Goal: Transaction & Acquisition: Purchase product/service

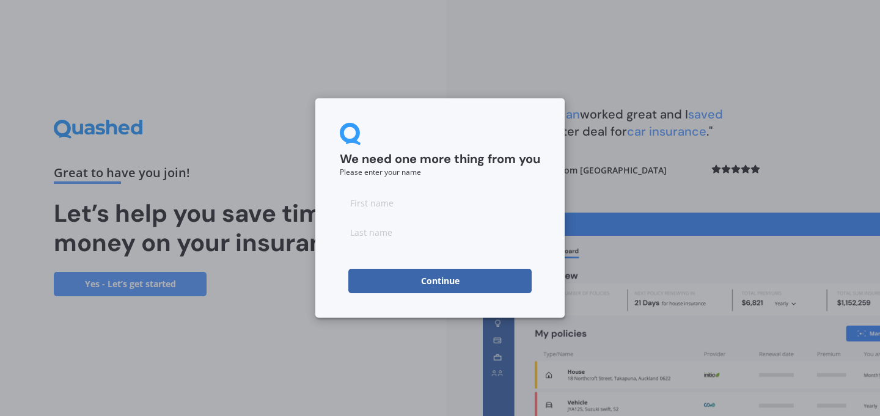
click at [403, 205] on input at bounding box center [440, 203] width 201 height 24
type input "[PERSON_NAME]"
click at [361, 236] on input at bounding box center [440, 232] width 201 height 24
type input "sturley"
click at [404, 156] on h2 "We need one more thing from you" at bounding box center [440, 160] width 201 height 16
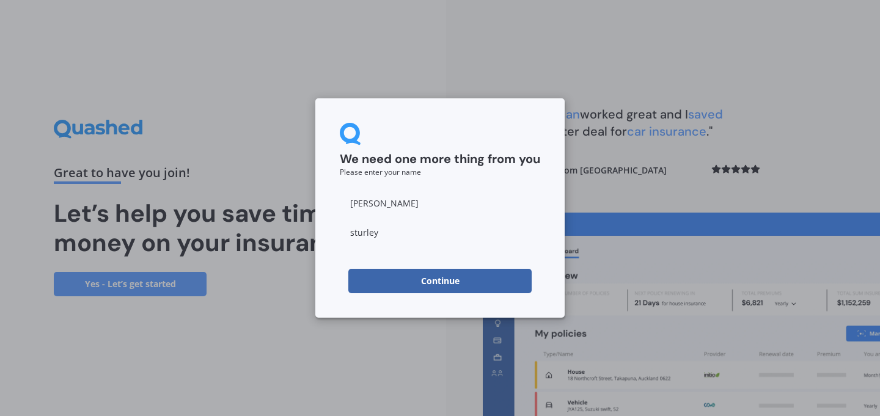
click at [403, 281] on button "Continue" at bounding box center [439, 281] width 183 height 24
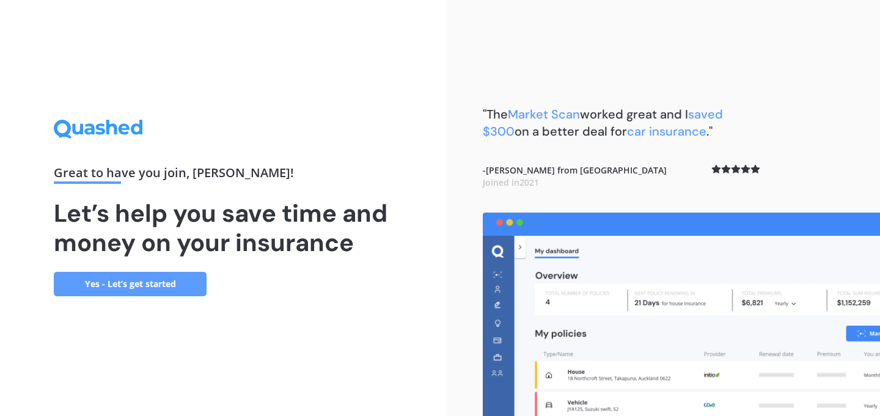
click at [123, 284] on link "Yes - Let’s get started" at bounding box center [130, 284] width 153 height 24
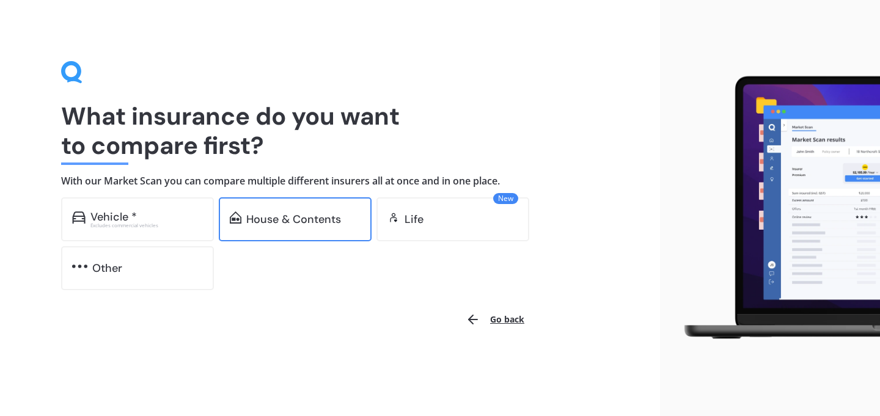
click at [269, 218] on div "House & Contents" at bounding box center [293, 219] width 95 height 12
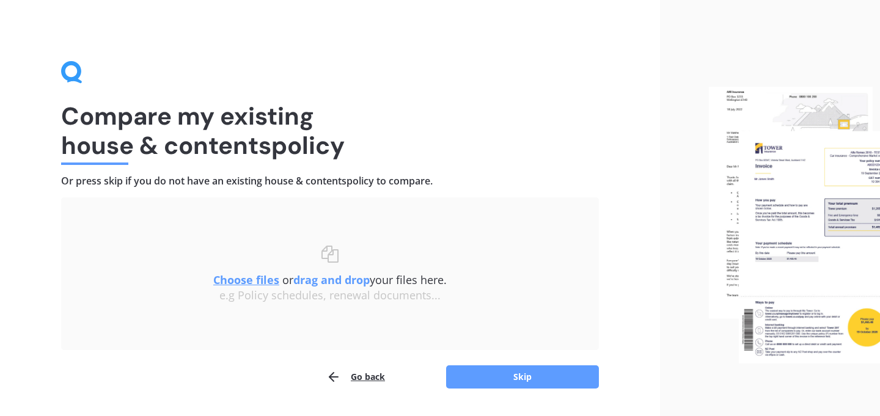
scroll to position [34, 0]
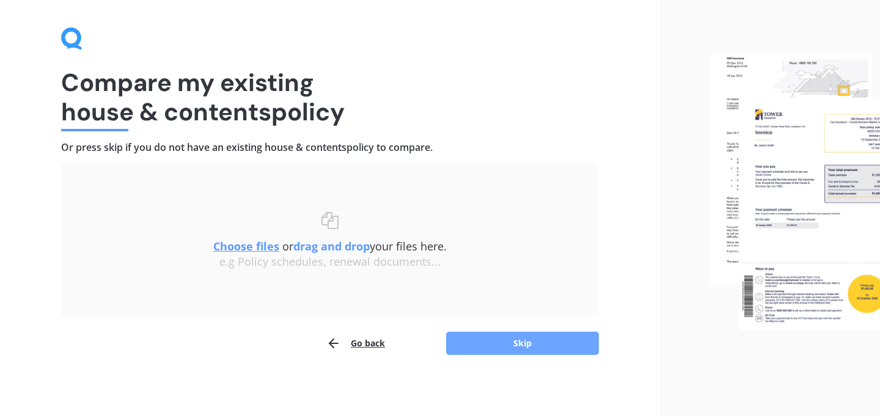
click at [526, 346] on button "Skip" at bounding box center [522, 343] width 153 height 23
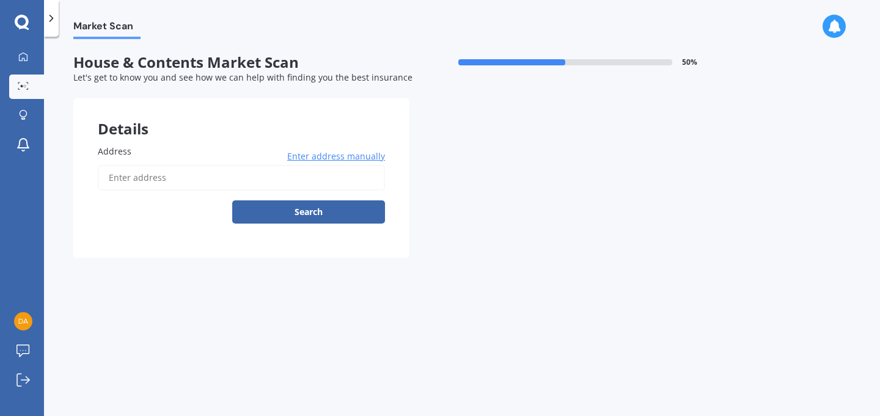
click at [174, 182] on input "Address" at bounding box center [241, 178] width 287 height 26
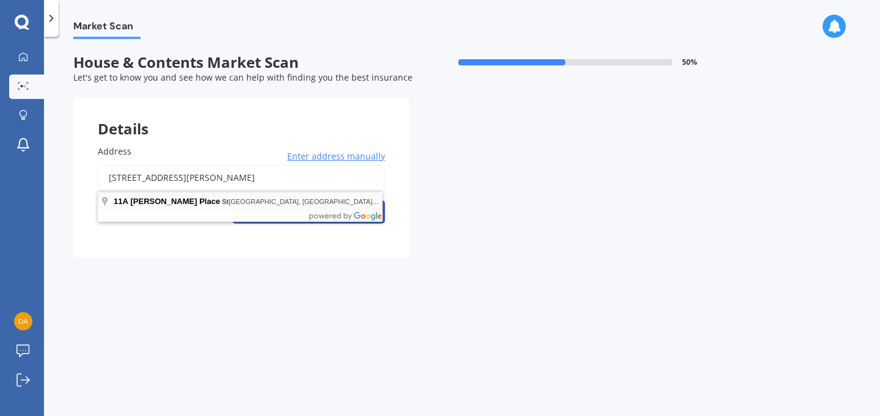
type input "[STREET_ADDRESS][PERSON_NAME]"
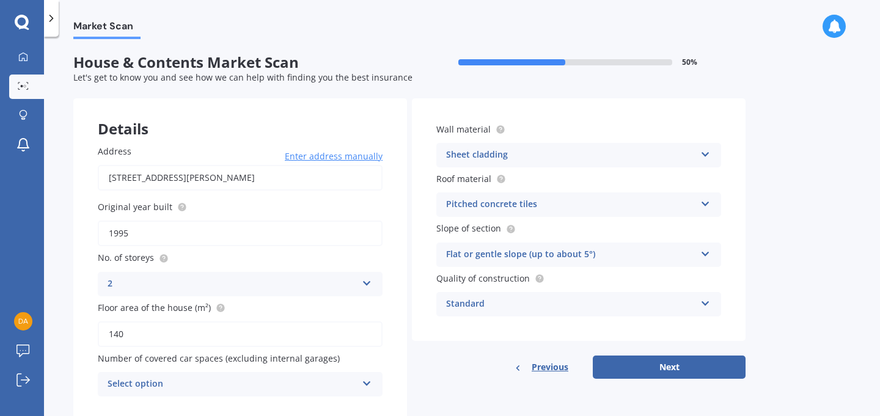
click at [497, 157] on div "Sheet cladding" at bounding box center [570, 155] width 249 height 15
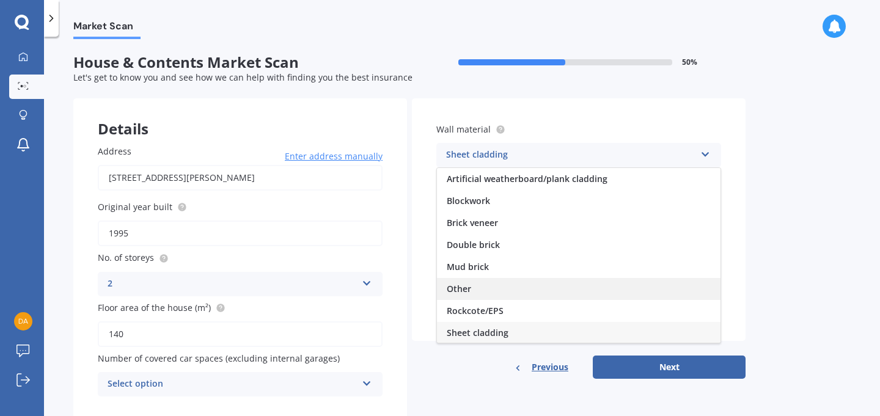
click at [471, 299] on div "Other" at bounding box center [579, 289] width 284 height 22
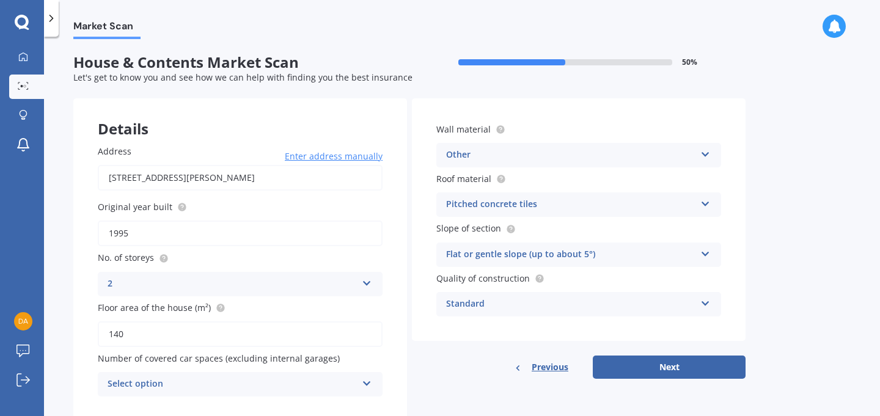
click at [505, 208] on div "Pitched concrete tiles" at bounding box center [570, 204] width 249 height 15
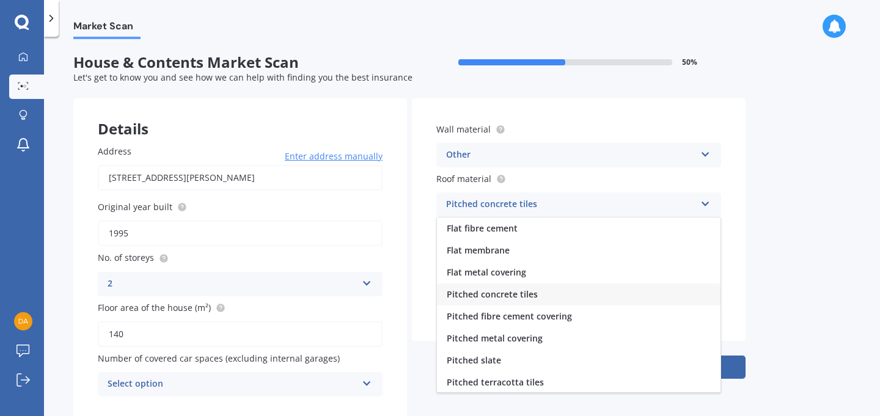
click at [783, 215] on div "Market Scan House & Contents Market Scan 50 % Let's get to know you and see how…" at bounding box center [462, 229] width 836 height 380
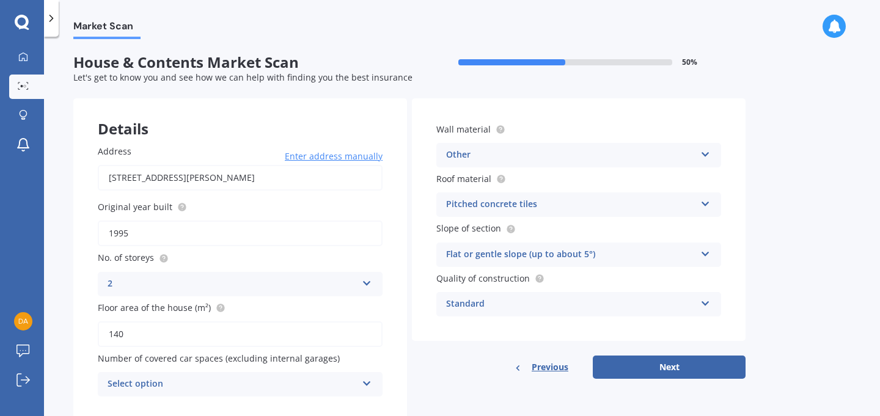
click at [615, 205] on div "Pitched concrete tiles" at bounding box center [570, 204] width 249 height 15
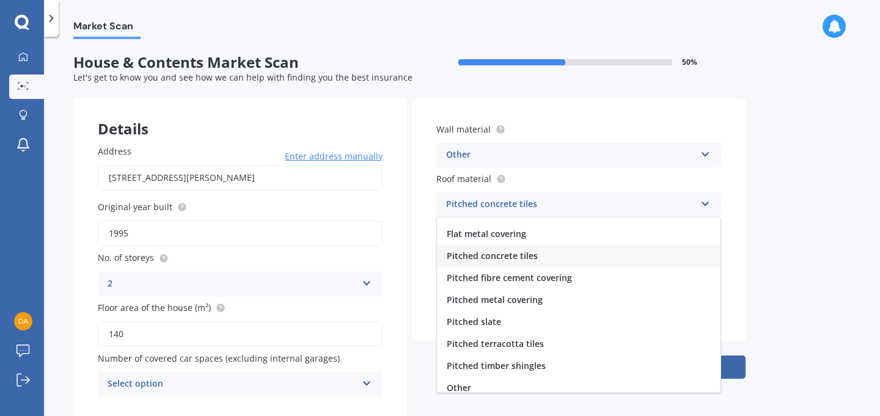
scroll to position [45, 0]
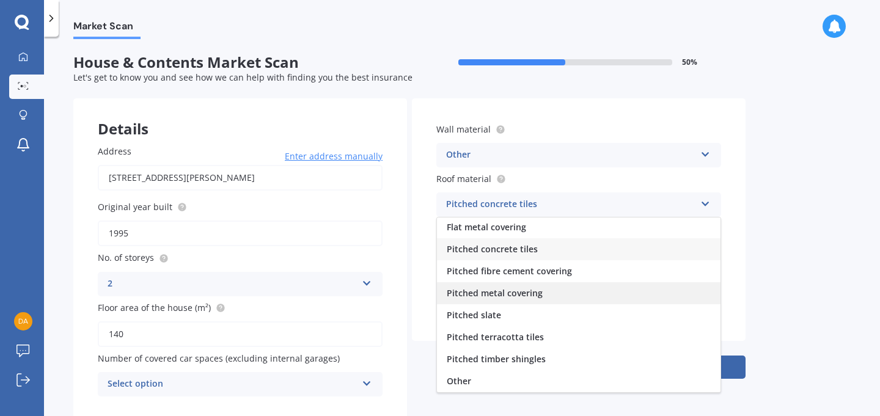
click at [526, 296] on span "Pitched metal covering" at bounding box center [495, 293] width 96 height 12
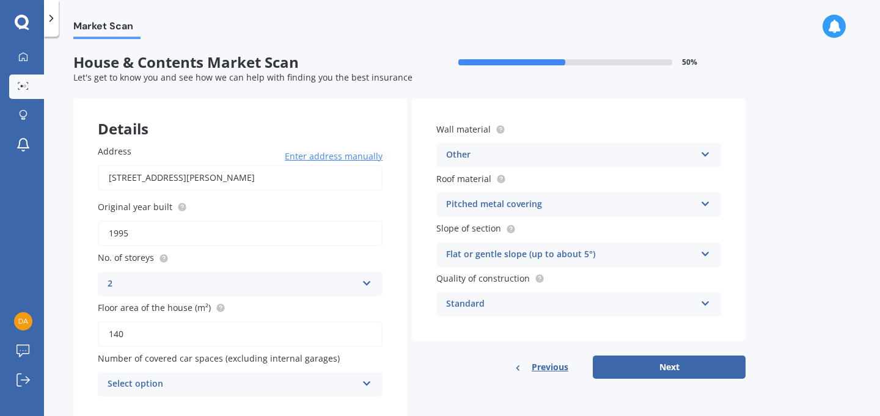
click at [588, 257] on div "Flat or gentle slope (up to about 5°)" at bounding box center [570, 255] width 249 height 15
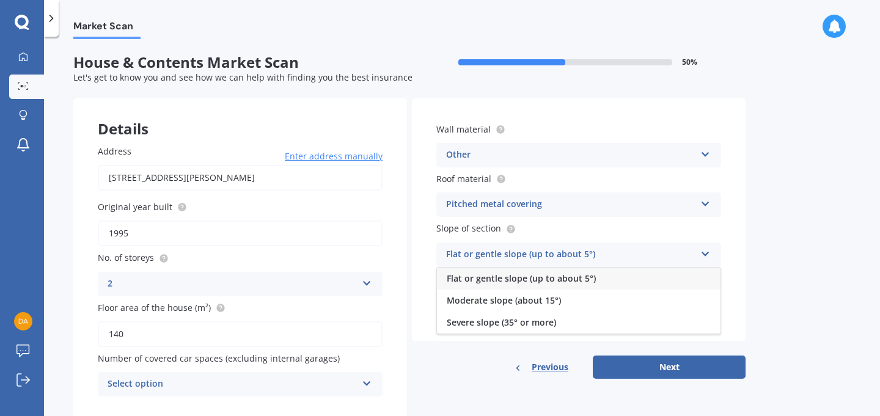
click at [555, 279] on span "Flat or gentle slope (up to about 5°)" at bounding box center [521, 279] width 149 height 12
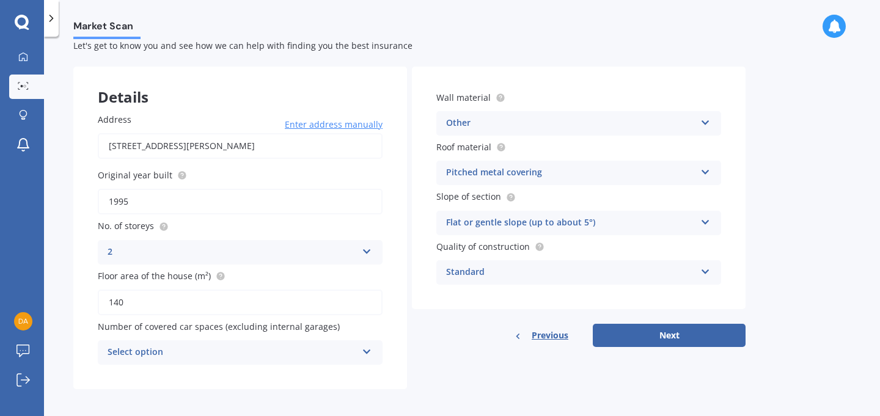
scroll to position [38, 0]
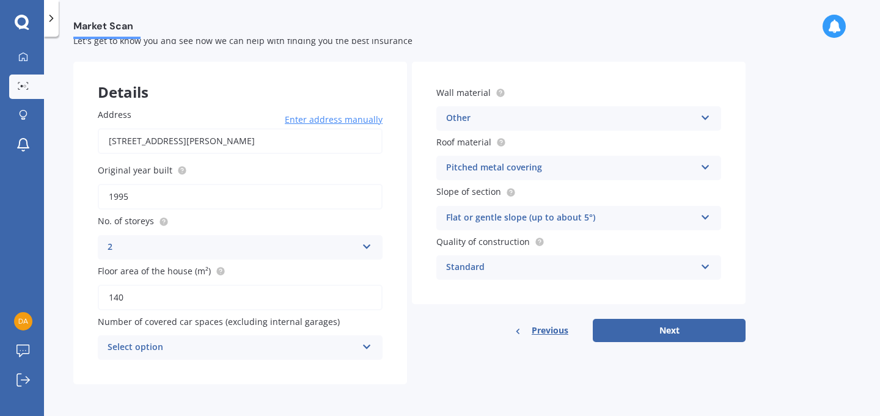
click at [191, 345] on div "Select option" at bounding box center [232, 348] width 249 height 15
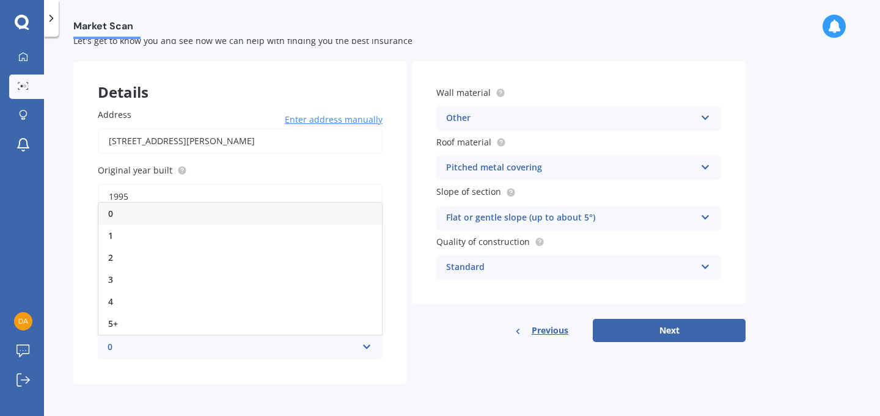
click at [127, 210] on div "0" at bounding box center [240, 214] width 284 height 22
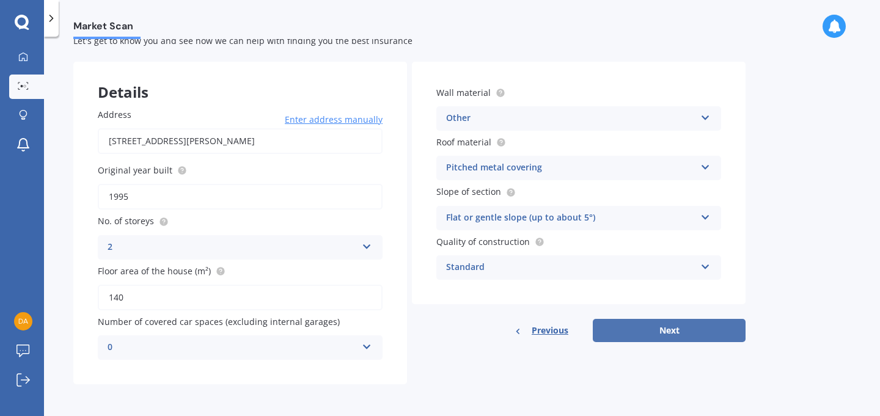
click at [620, 328] on button "Next" at bounding box center [669, 330] width 153 height 23
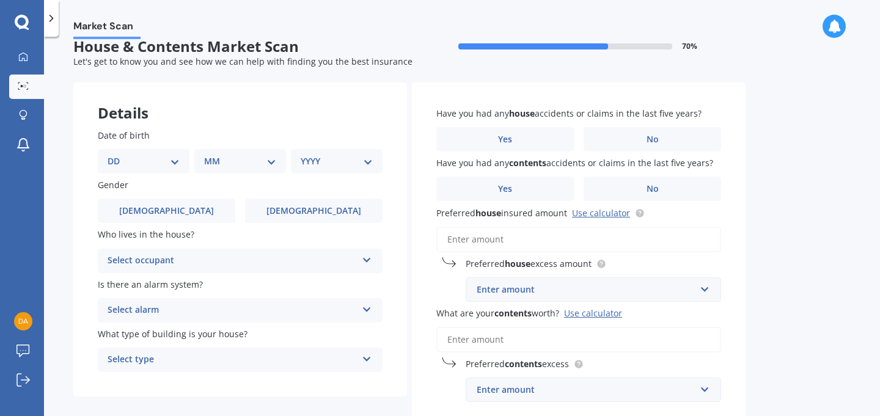
scroll to position [0, 0]
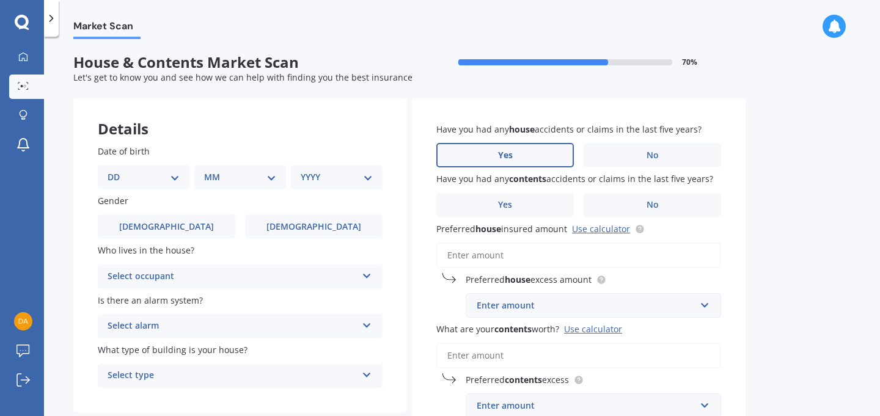
click at [498, 156] on span "Yes" at bounding box center [505, 155] width 15 height 10
click at [0, 0] on input "Yes" at bounding box center [0, 0] width 0 height 0
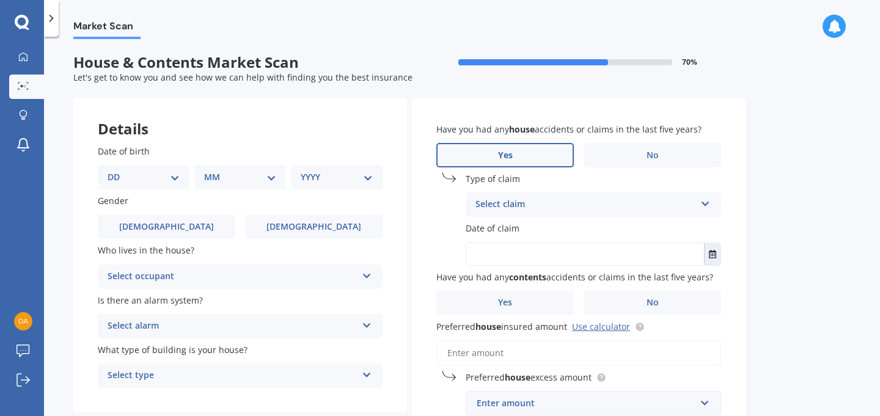
click at [499, 204] on div "Select claim" at bounding box center [586, 204] width 220 height 15
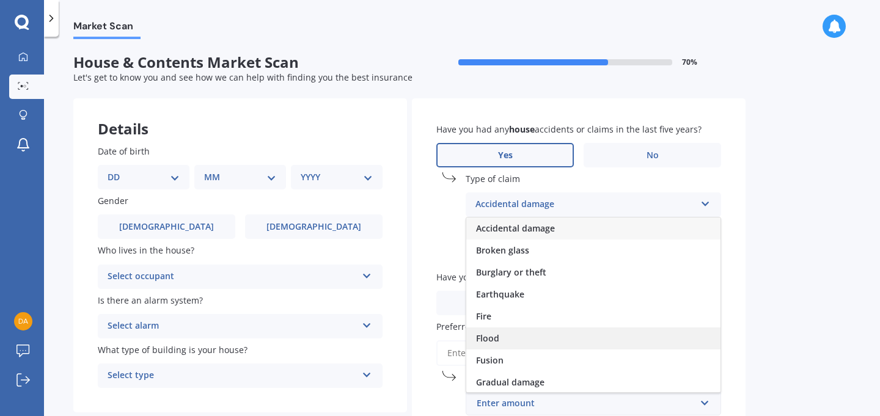
click at [499, 339] on div "Flood" at bounding box center [593, 339] width 254 height 22
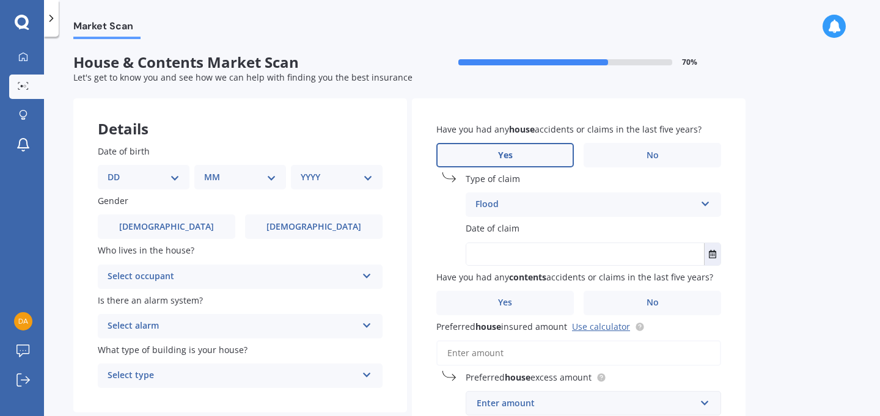
click at [496, 253] on input "text" at bounding box center [585, 254] width 238 height 22
click at [714, 260] on button "Select date" at bounding box center [712, 254] width 17 height 22
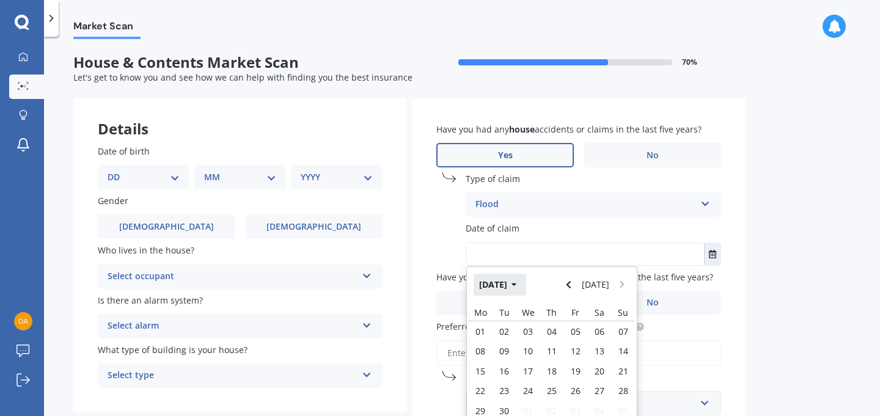
click at [512, 284] on button "[DATE]" at bounding box center [500, 285] width 53 height 22
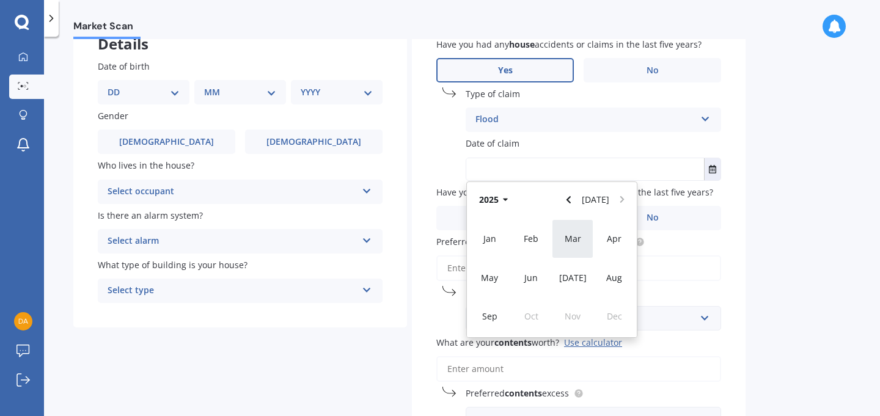
scroll to position [86, 0]
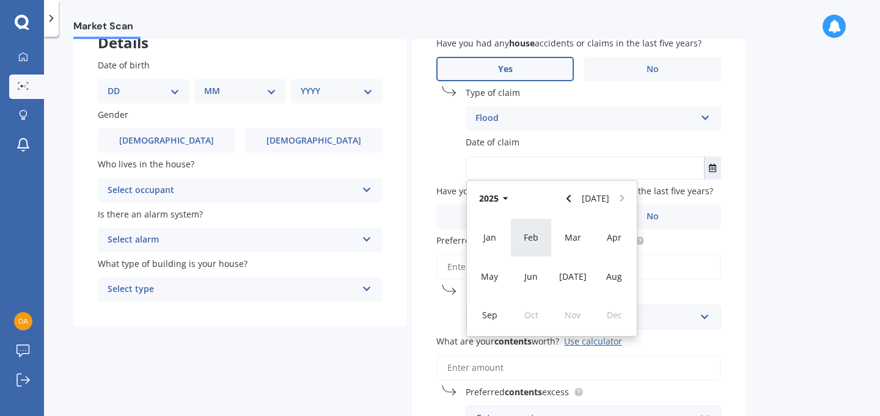
click at [540, 232] on div "Feb" at bounding box center [532, 237] width 42 height 39
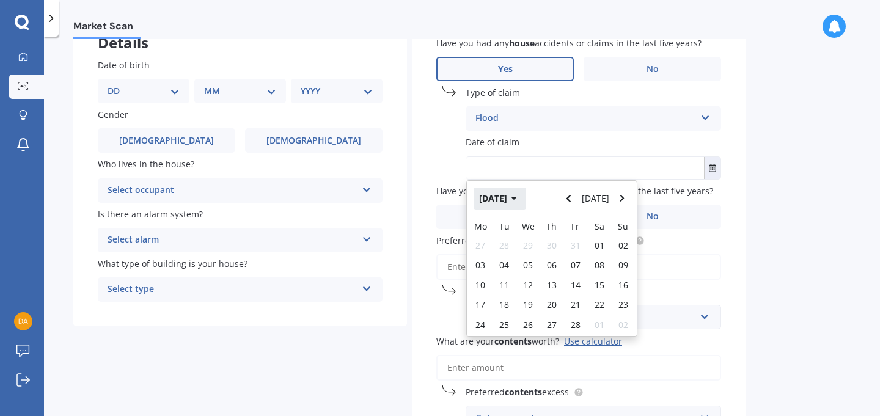
click at [526, 198] on button "[DATE]" at bounding box center [500, 199] width 53 height 22
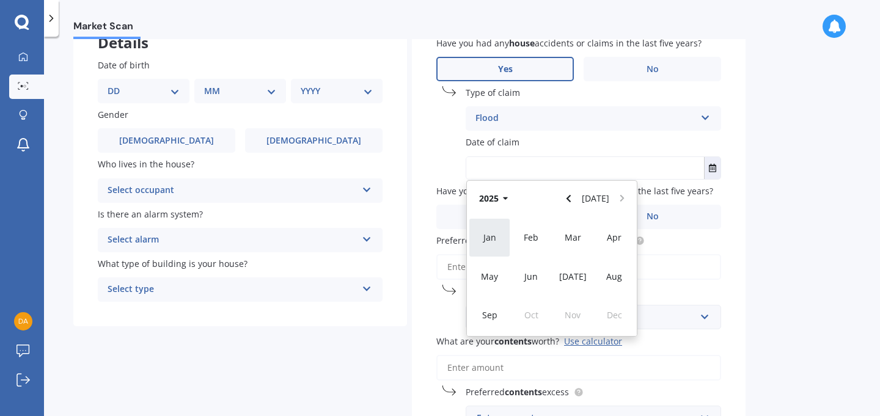
scroll to position [152, 0]
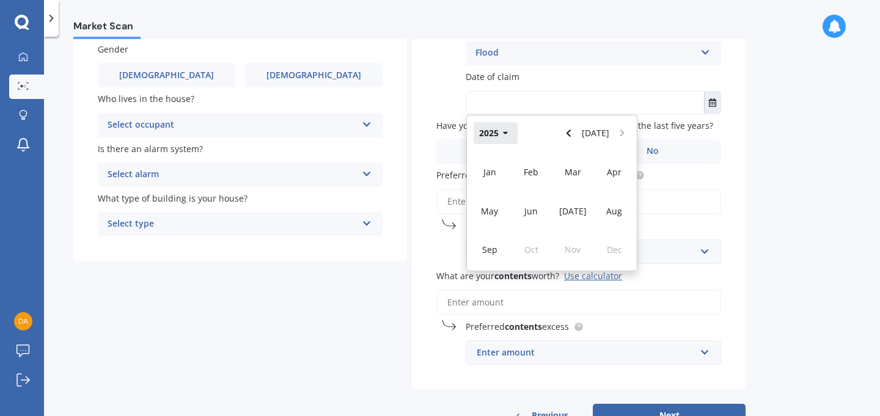
click at [498, 141] on button "2025" at bounding box center [496, 133] width 44 height 22
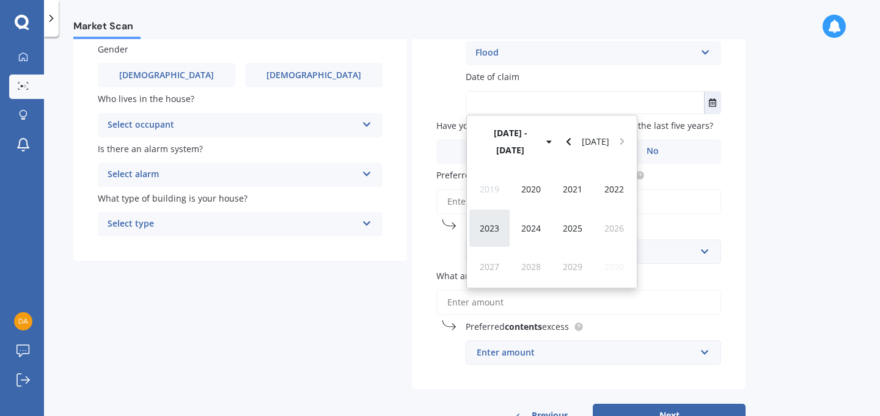
click at [493, 223] on span "2023" at bounding box center [490, 229] width 20 height 12
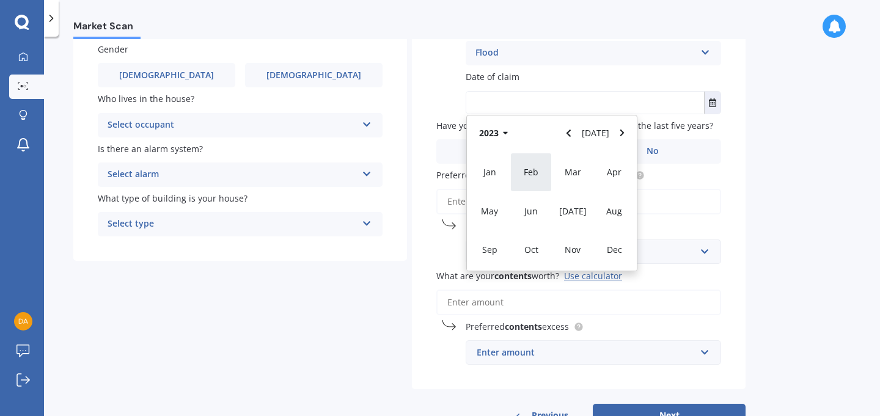
click at [541, 183] on div "Feb" at bounding box center [532, 172] width 42 height 39
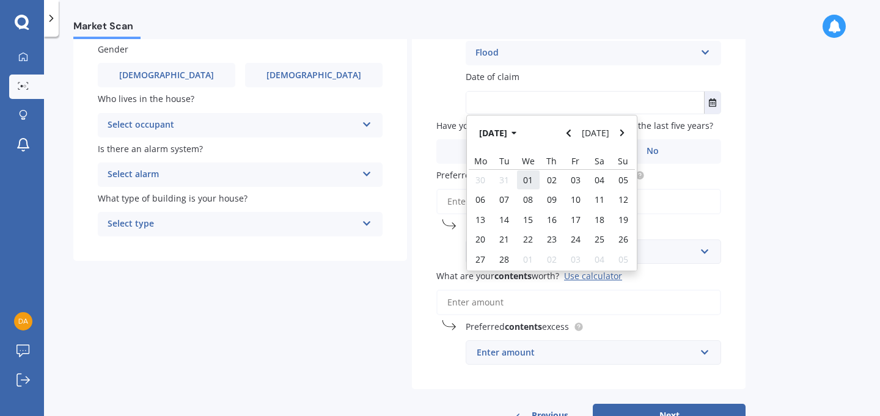
click at [533, 182] on span "01" at bounding box center [528, 180] width 10 height 12
type input "[DATE]"
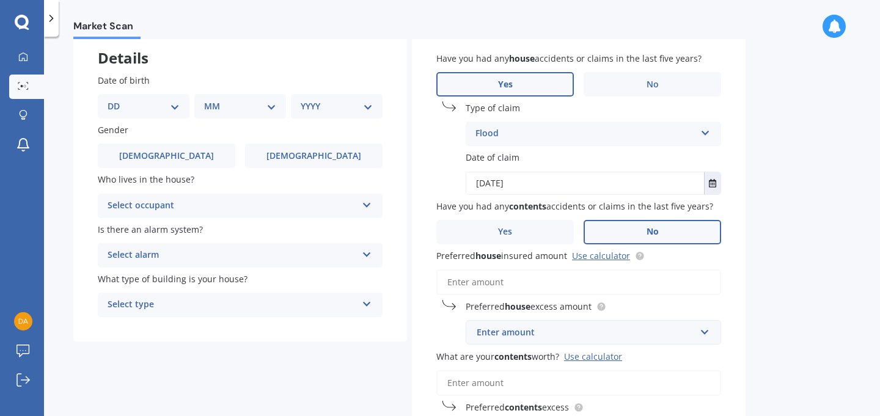
scroll to position [72, 0]
click at [607, 241] on label "No" at bounding box center [653, 231] width 138 height 24
click at [0, 0] on input "No" at bounding box center [0, 0] width 0 height 0
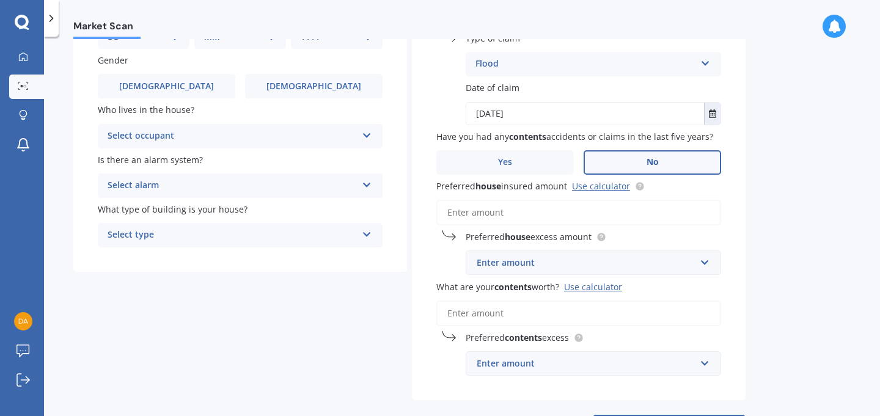
scroll to position [143, 0]
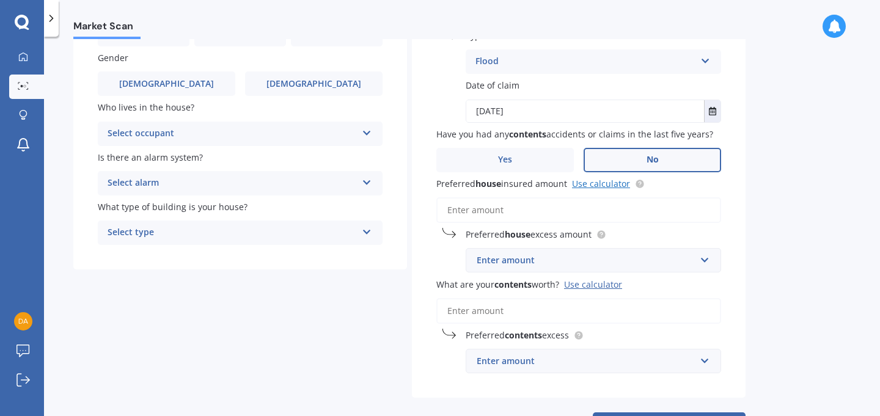
click at [603, 187] on link "Use calculator" at bounding box center [601, 184] width 58 height 12
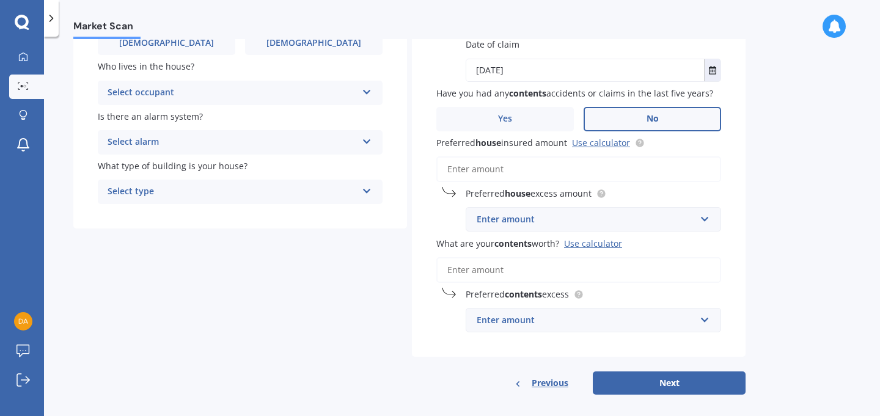
scroll to position [186, 0]
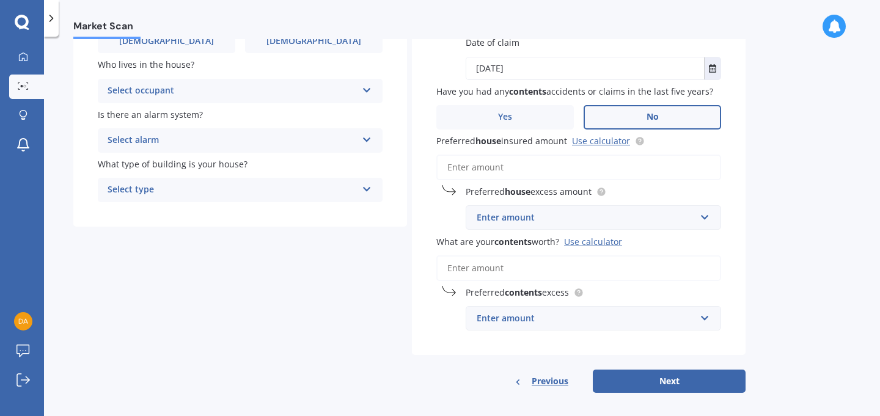
click at [503, 168] on input "Preferred house insured amount Use calculator" at bounding box center [579, 168] width 285 height 26
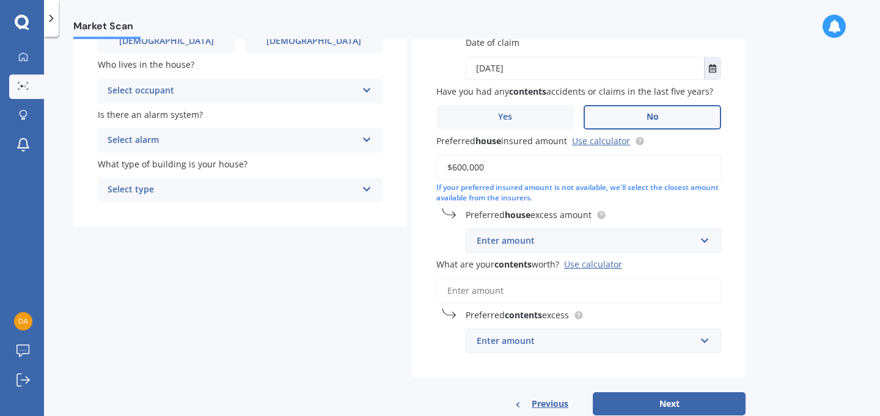
type input "$600,000"
click at [792, 220] on div "Market Scan House & Contents Market Scan 70 % Let's get to know you and see how…" at bounding box center [462, 229] width 836 height 380
click at [537, 250] on input "text" at bounding box center [589, 240] width 245 height 23
click at [765, 201] on div "Market Scan House & Contents Market Scan 70 % Let's get to know you and see how…" at bounding box center [462, 229] width 836 height 380
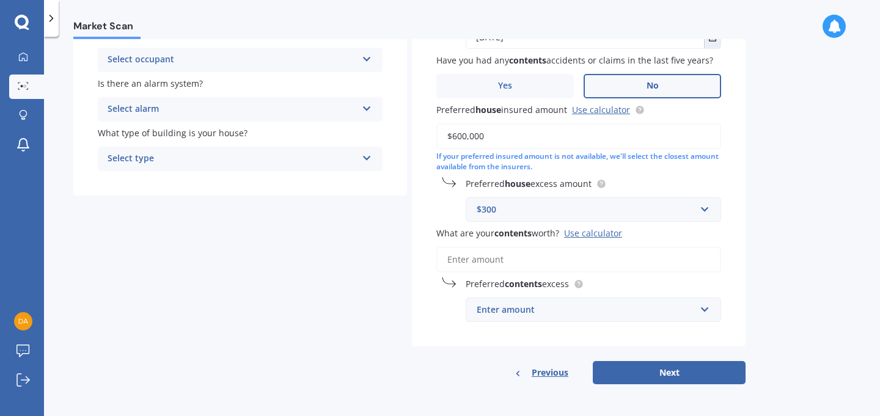
click at [544, 204] on div "$300" at bounding box center [586, 209] width 219 height 13
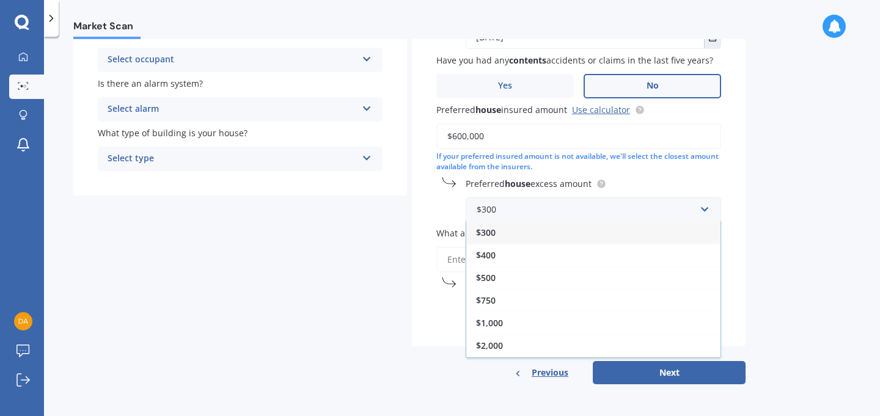
click at [793, 196] on div "Market Scan House & Contents Market Scan 70 % Let's get to know you and see how…" at bounding box center [462, 229] width 836 height 380
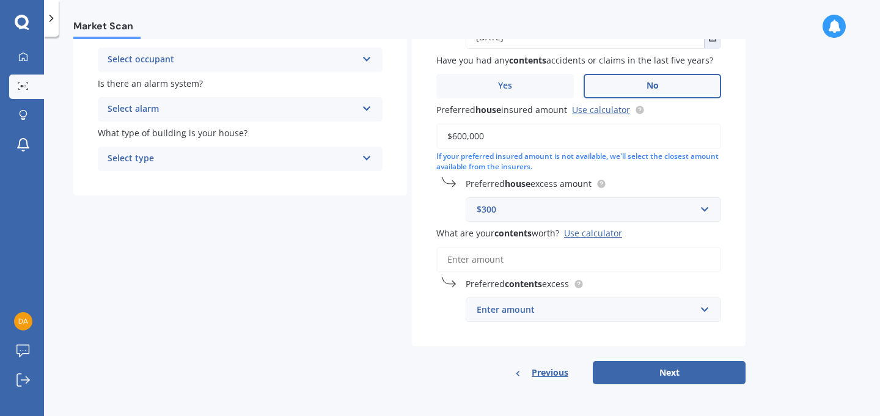
click at [537, 256] on input "What are your contents worth? Use calculator" at bounding box center [579, 260] width 285 height 26
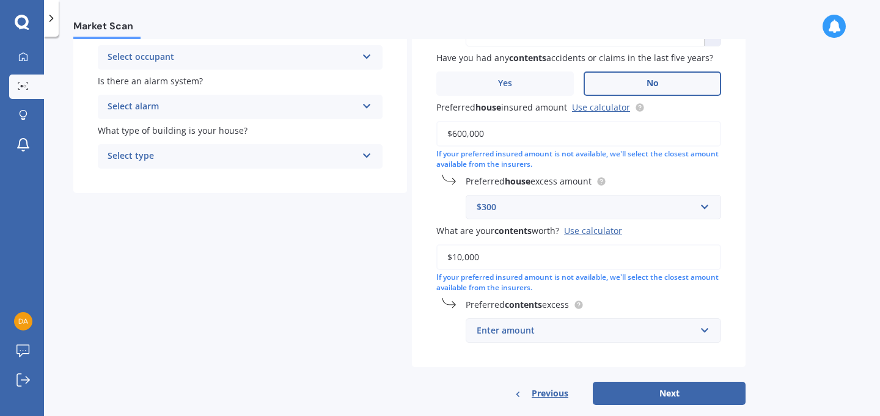
type input "$10,000"
click at [799, 262] on div "Market Scan House & Contents Market Scan 70 % Let's get to know you and see how…" at bounding box center [462, 229] width 836 height 380
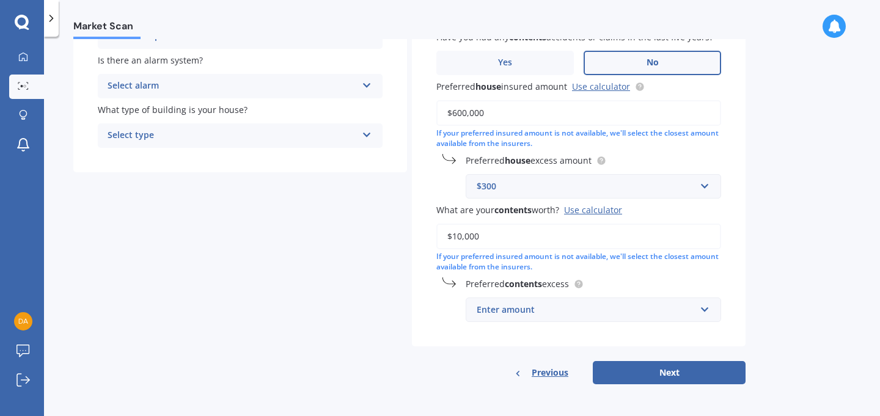
click at [584, 188] on div "$300" at bounding box center [586, 186] width 219 height 13
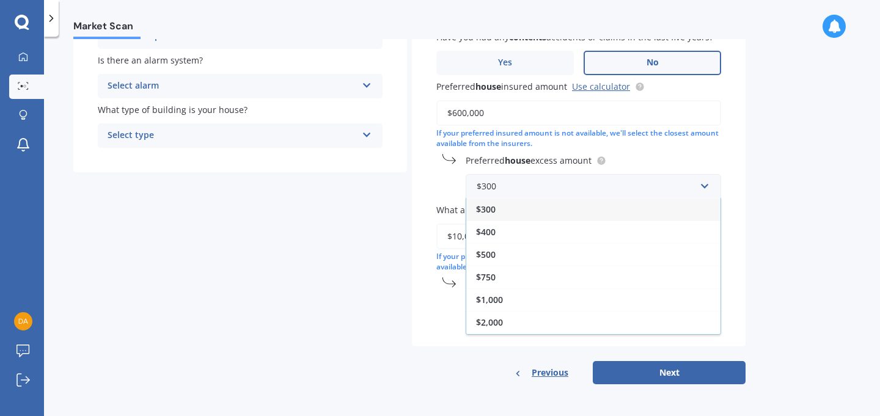
click at [779, 224] on div "Market Scan House & Contents Market Scan 70 % Let's get to know you and see how…" at bounding box center [462, 229] width 836 height 380
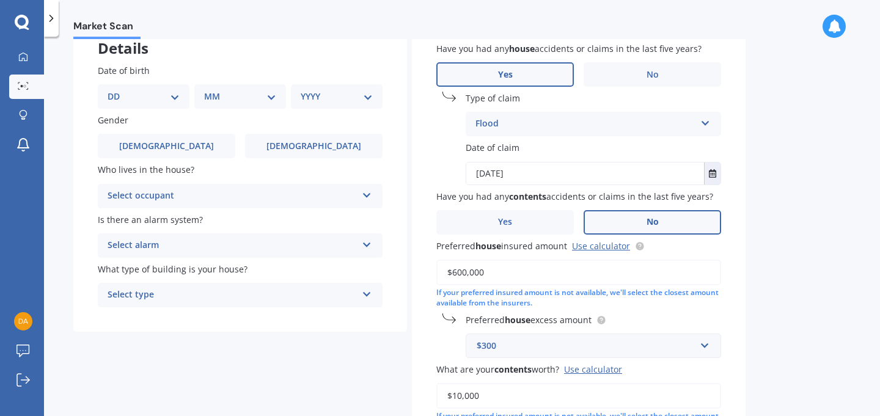
scroll to position [0, 0]
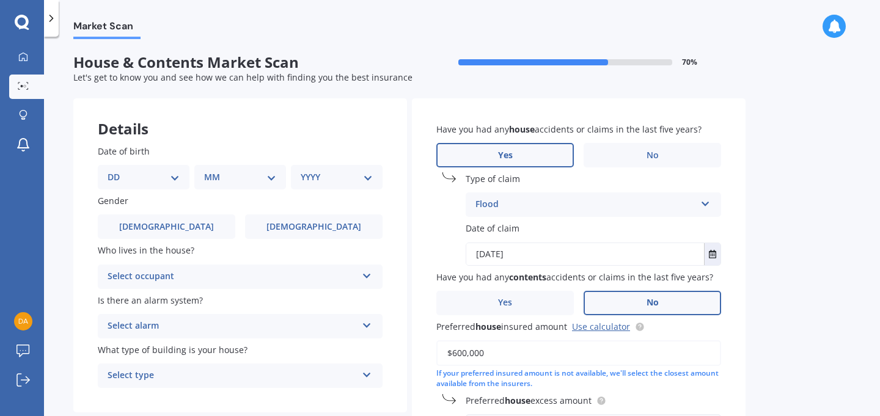
click at [147, 179] on select "DD 01 02 03 04 05 06 07 08 09 10 11 12 13 14 15 16 17 18 19 20 21 22 23 24 25 2…" at bounding box center [144, 177] width 72 height 13
select select "28"
click at [253, 177] on select "MM 01 02 03 04 05 06 07 08 09 10 11 12" at bounding box center [242, 177] width 67 height 13
select select "08"
click at [319, 182] on select "YYYY 2009 2008 2007 2006 2005 2004 2003 2002 2001 2000 1999 1998 1997 1996 1995…" at bounding box center [334, 177] width 67 height 13
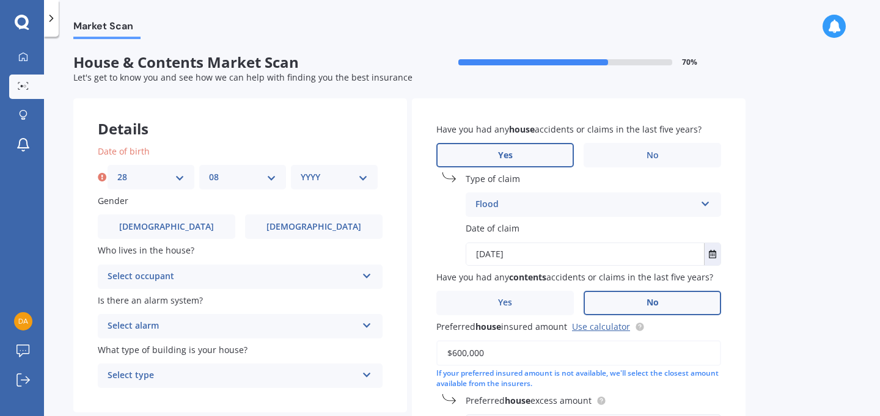
select select "2000"
click at [139, 228] on label "[DEMOGRAPHIC_DATA]" at bounding box center [167, 227] width 138 height 24
click at [0, 0] on input "[DEMOGRAPHIC_DATA]" at bounding box center [0, 0] width 0 height 0
click at [158, 279] on div "Select occupant" at bounding box center [232, 277] width 249 height 15
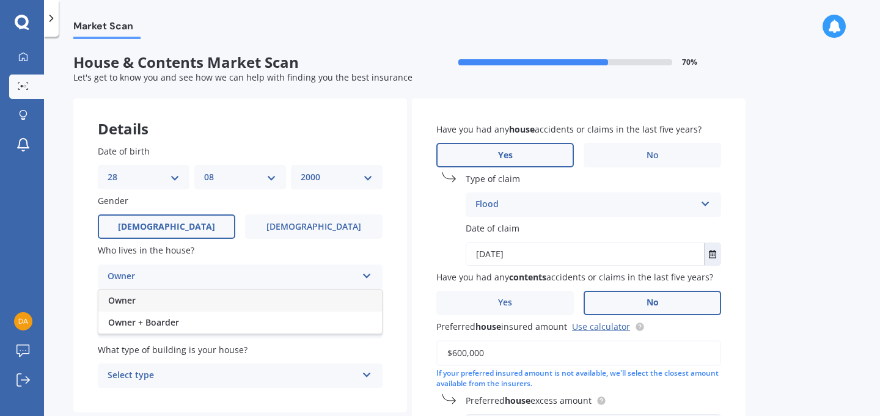
click at [150, 303] on div "Owner" at bounding box center [240, 301] width 284 height 22
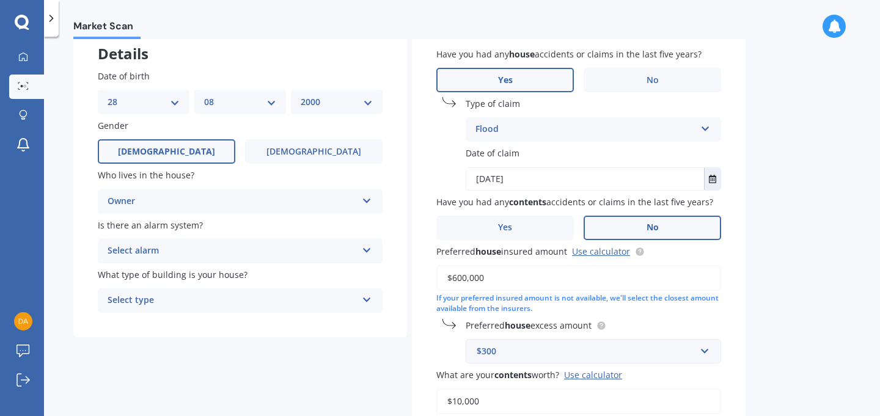
scroll to position [86, 0]
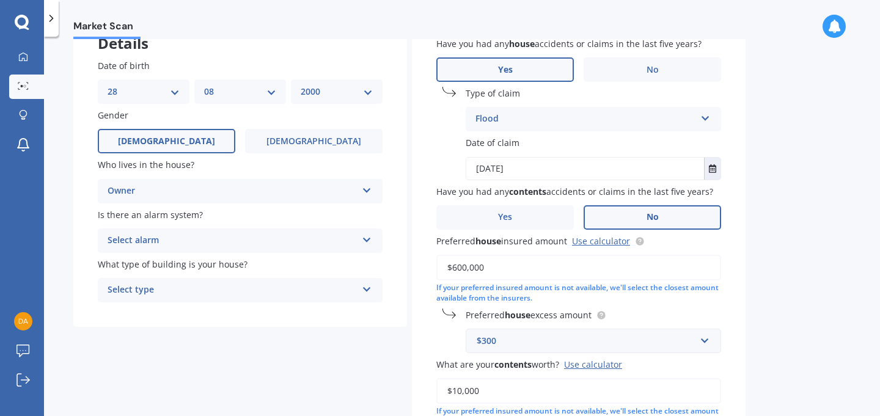
click at [164, 244] on div "Select alarm" at bounding box center [232, 241] width 249 height 15
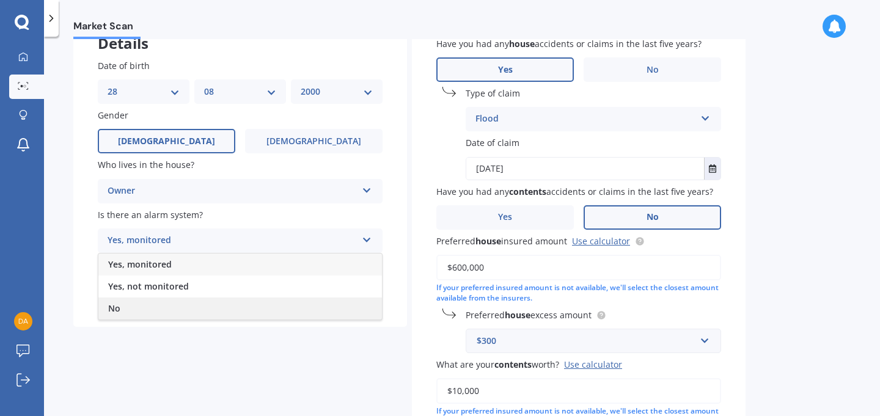
click at [143, 308] on div "No" at bounding box center [240, 309] width 284 height 22
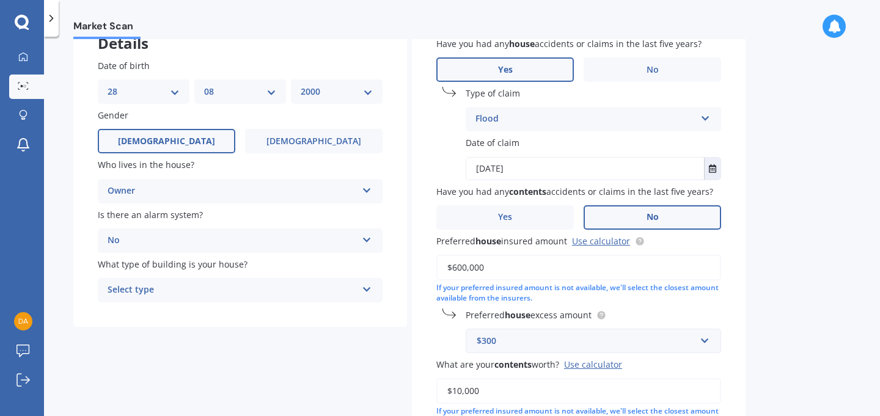
click at [164, 294] on div "Select type" at bounding box center [232, 290] width 249 height 15
click at [163, 317] on div "Freestanding" at bounding box center [240, 314] width 284 height 22
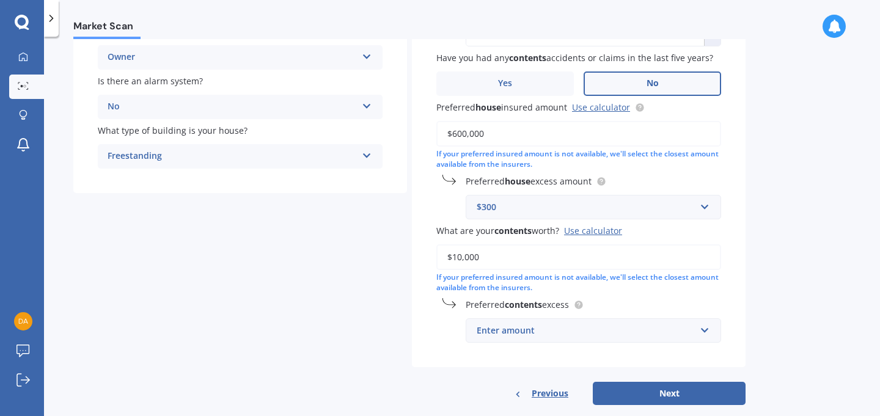
scroll to position [243, 0]
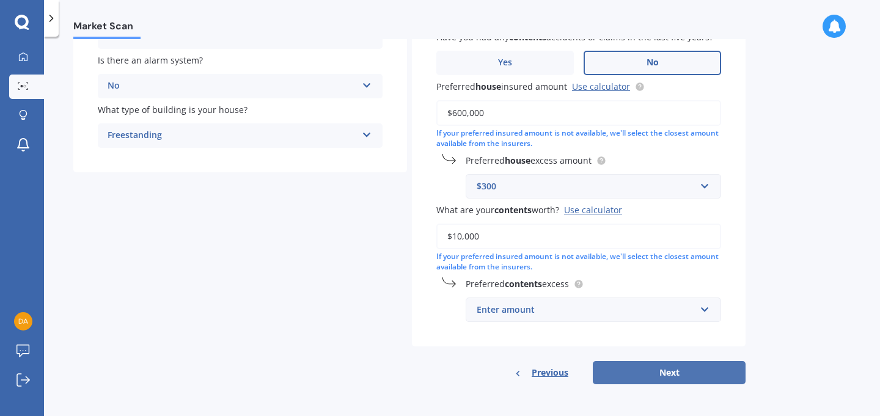
click at [649, 368] on button "Next" at bounding box center [669, 372] width 153 height 23
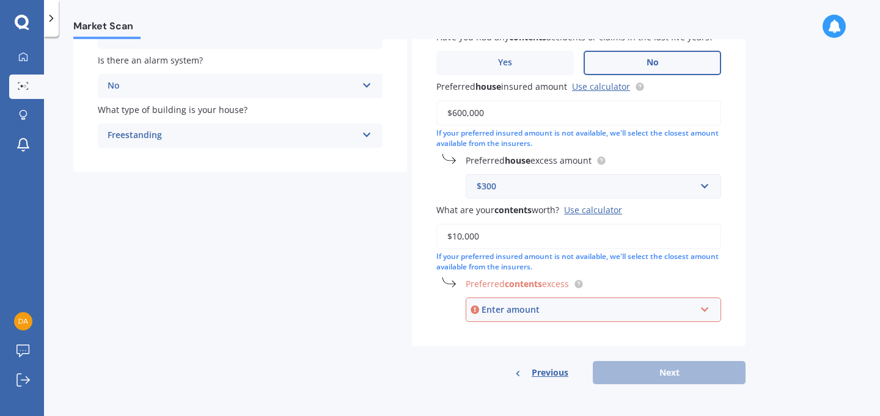
click at [523, 312] on div "Enter amount" at bounding box center [589, 309] width 214 height 13
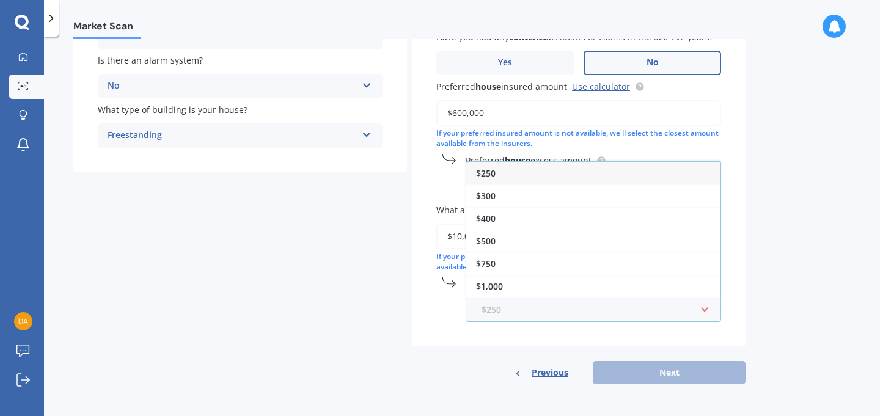
click at [529, 310] on input "text" at bounding box center [589, 309] width 245 height 23
click at [803, 256] on div "Market Scan House & Contents Market Scan 70 % Let's get to know you and see how…" at bounding box center [462, 229] width 836 height 380
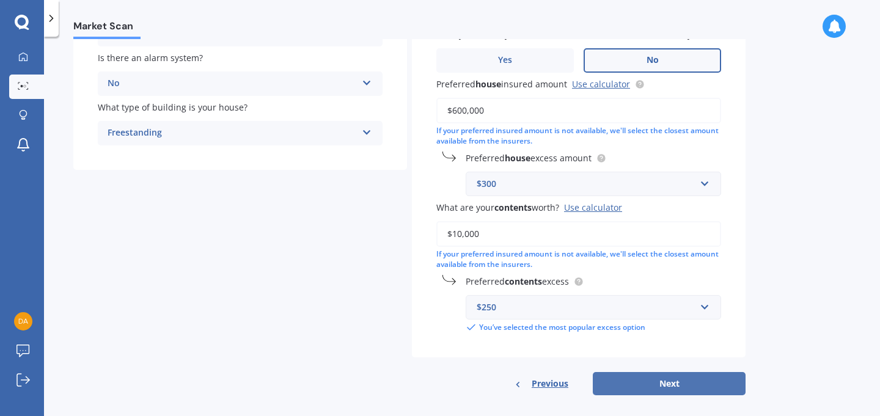
click at [624, 388] on button "Next" at bounding box center [669, 383] width 153 height 23
select select "28"
select select "08"
select select "2000"
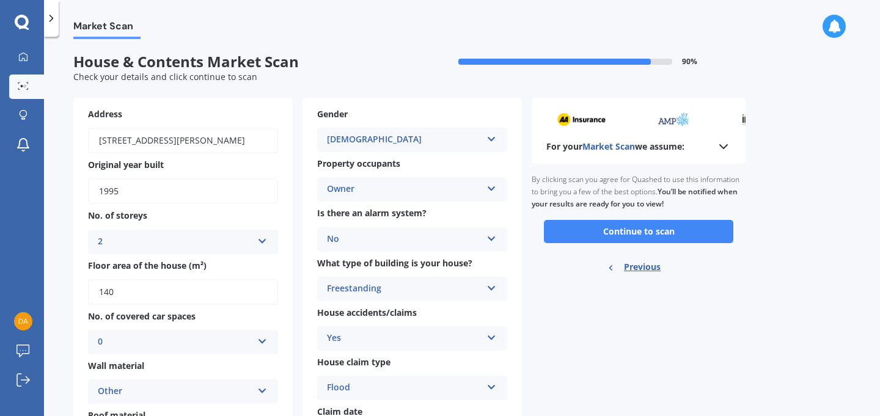
scroll to position [0, 0]
click at [649, 236] on button "Continue to scan" at bounding box center [639, 232] width 190 height 23
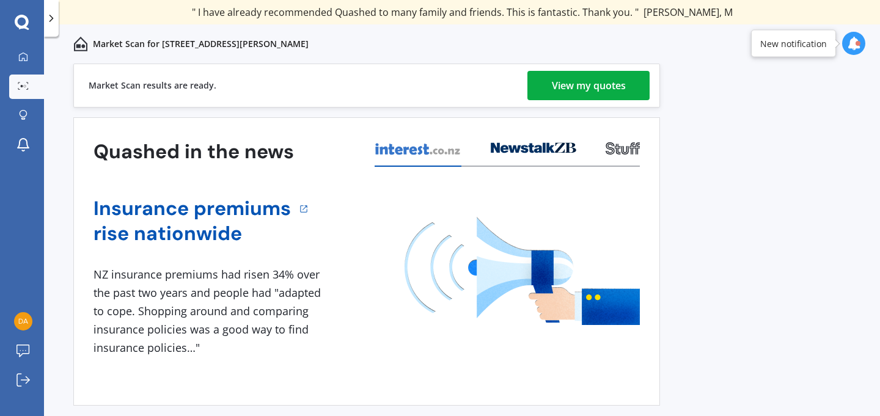
click at [567, 88] on div "View my quotes" at bounding box center [589, 85] width 74 height 29
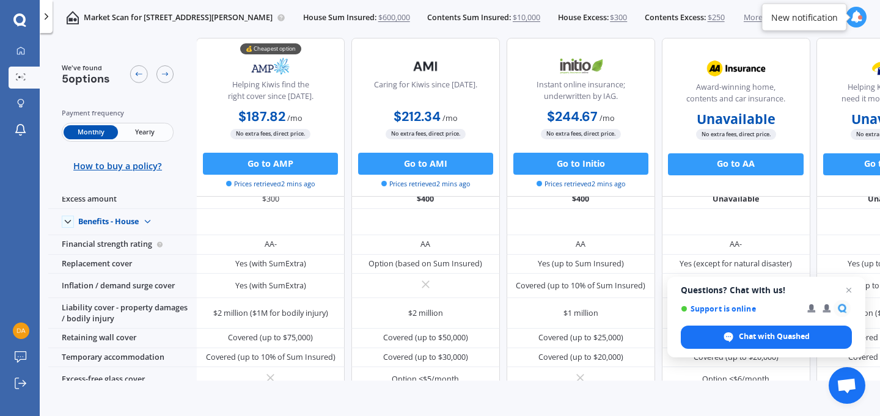
scroll to position [0, 1]
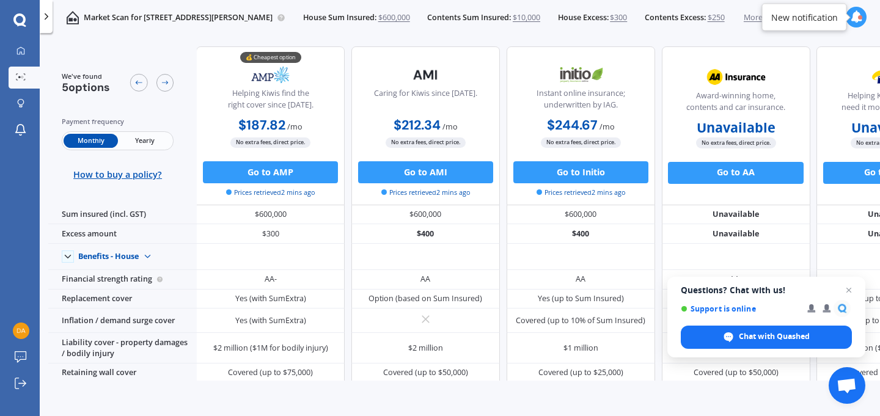
click at [150, 141] on span "Yearly" at bounding box center [145, 141] width 54 height 14
click at [80, 146] on span "Monthly" at bounding box center [91, 141] width 54 height 14
click at [136, 84] on icon at bounding box center [139, 82] width 9 height 9
click at [17, 53] on icon at bounding box center [21, 50] width 9 height 9
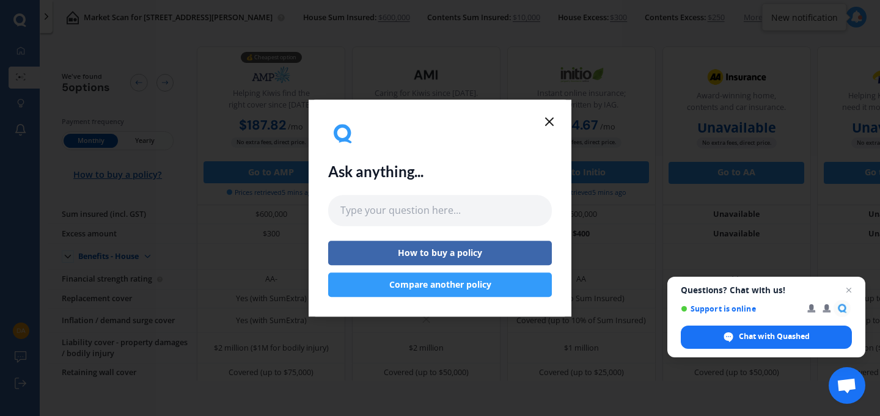
click at [552, 120] on icon at bounding box center [549, 121] width 15 height 15
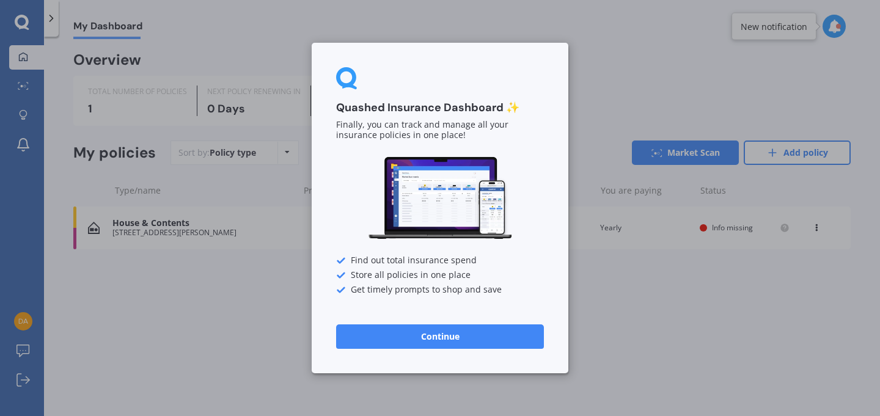
click at [484, 331] on button "Continue" at bounding box center [440, 337] width 208 height 24
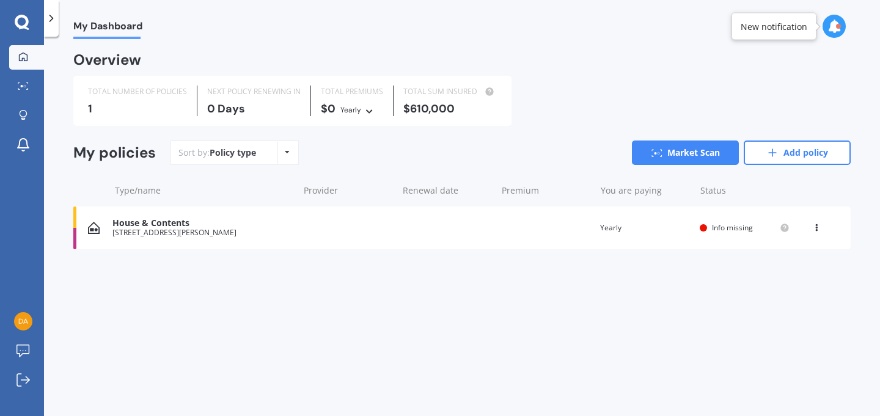
click at [360, 227] on div "House & Contents [STREET_ADDRESS][PERSON_NAME] Renewal date Premium You are pay…" at bounding box center [462, 228] width 778 height 43
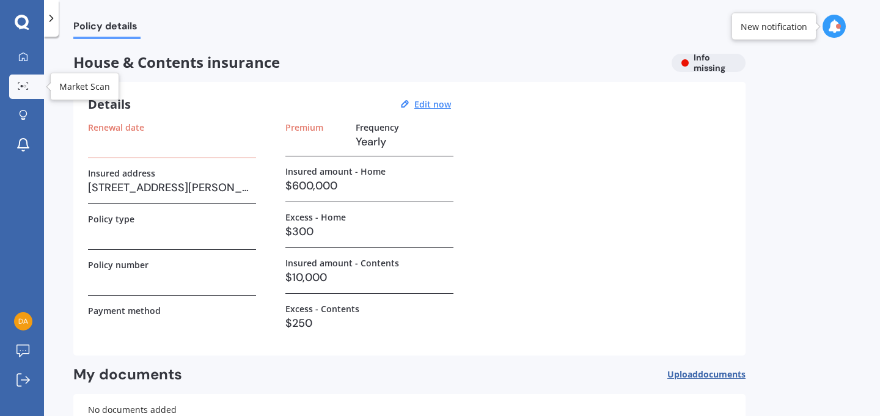
click at [32, 85] on link "Market Scan" at bounding box center [26, 87] width 35 height 24
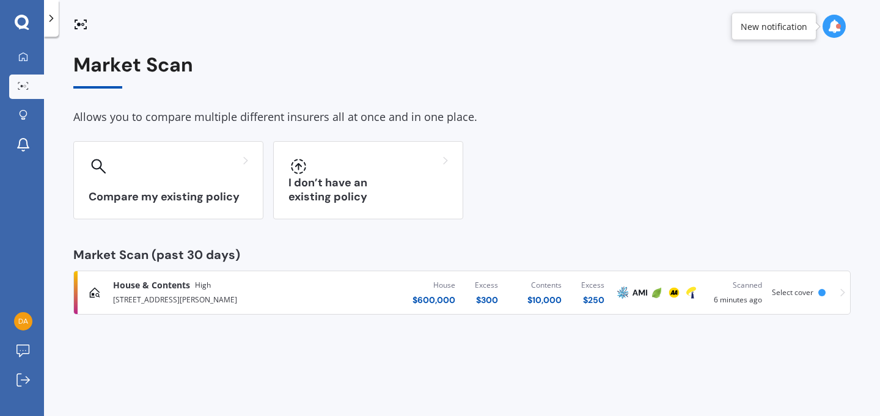
click at [385, 302] on div "House $ 600,000 Excess $ 300 Contents $ 10,000 Excess $ 250" at bounding box center [483, 293] width 263 height 37
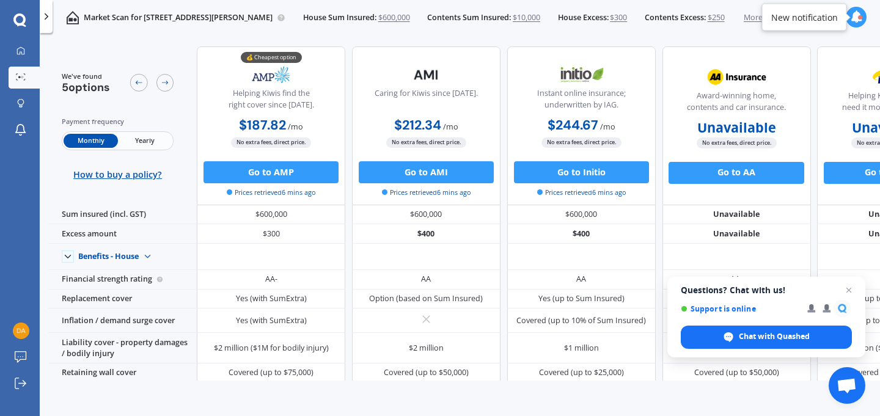
click at [144, 144] on span "Yearly" at bounding box center [145, 141] width 54 height 14
